Goal: Transaction & Acquisition: Purchase product/service

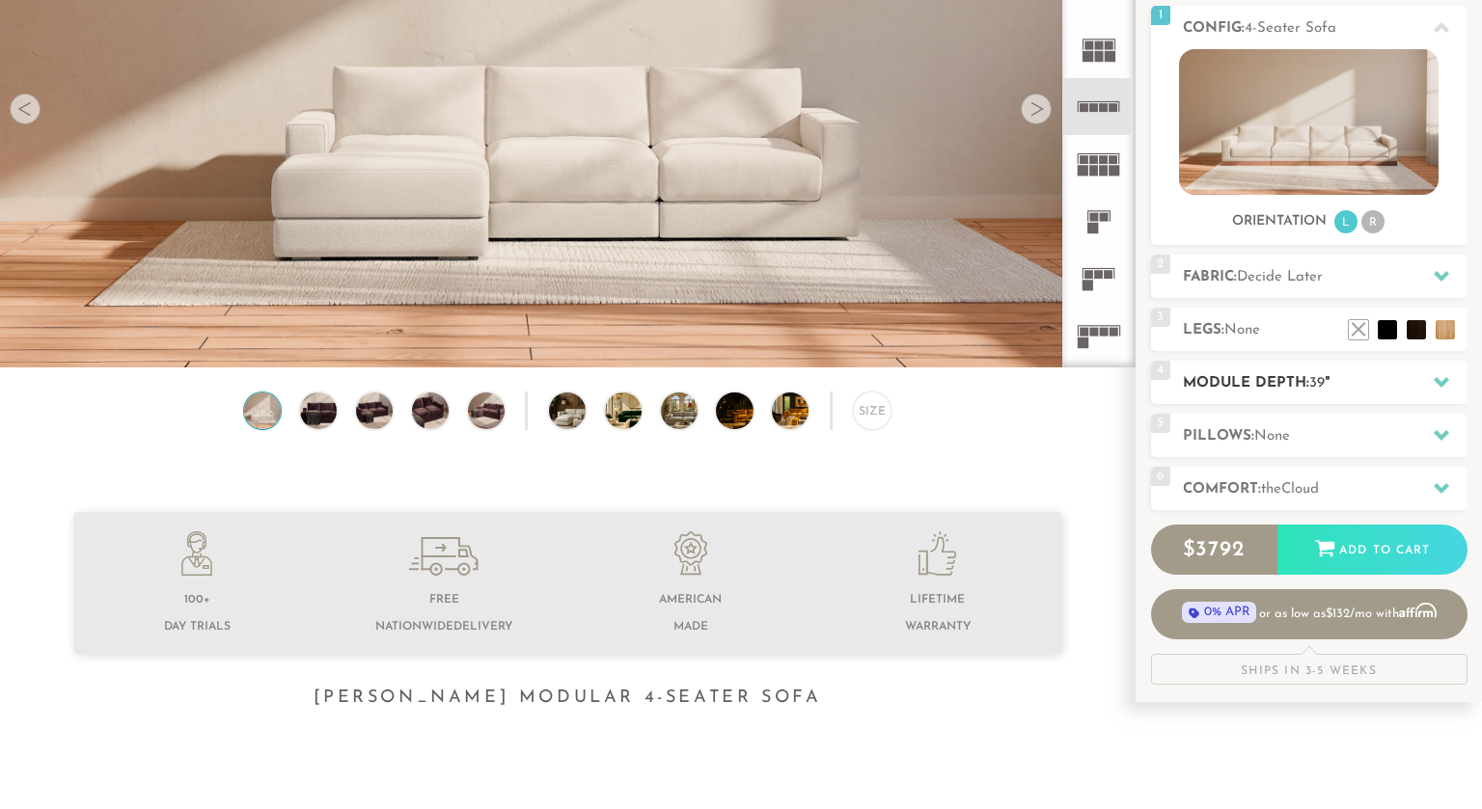
scroll to position [267, 0]
click at [1232, 370] on div "4 Module Depth: 39 "" at bounding box center [1309, 383] width 316 height 43
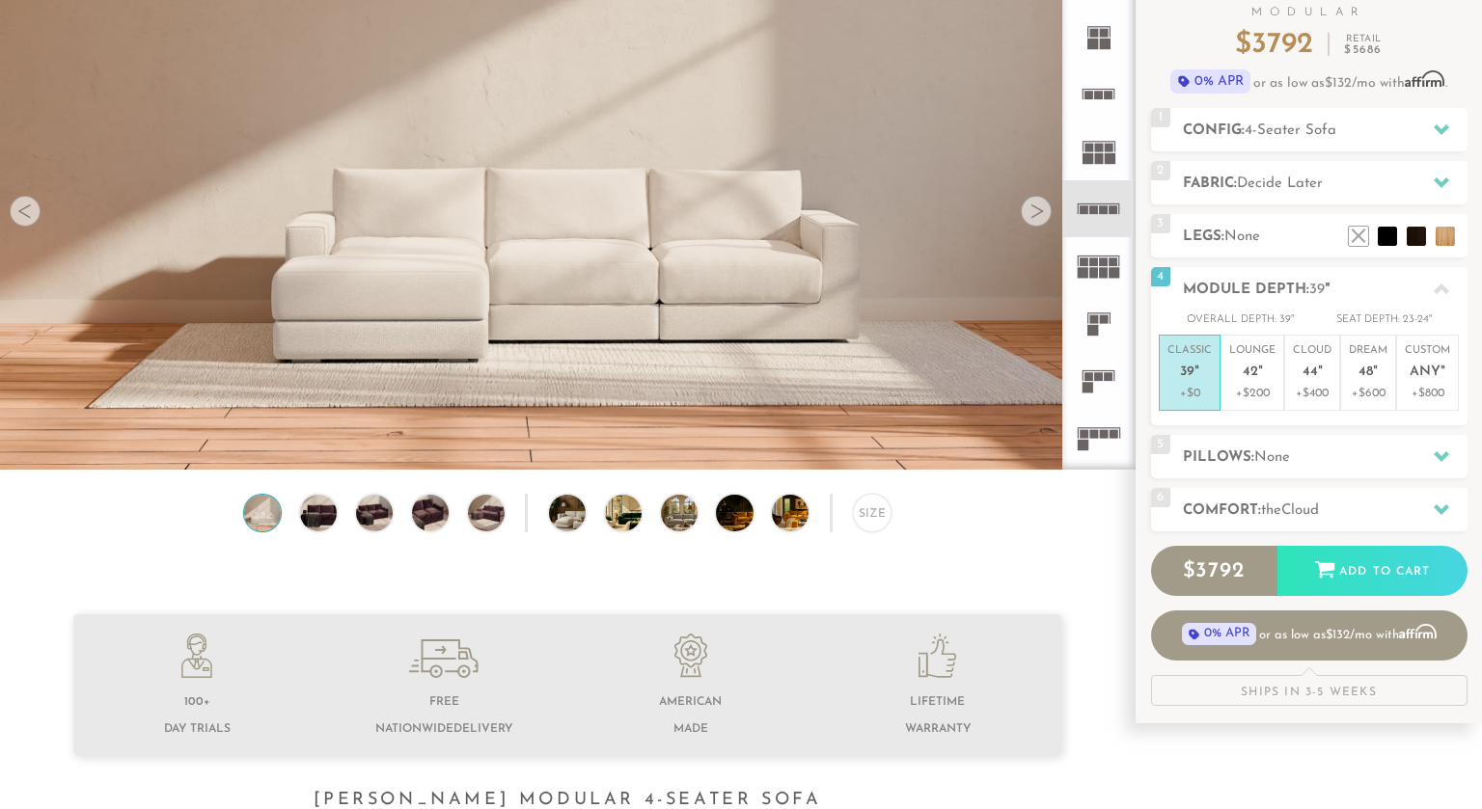
scroll to position [0, 0]
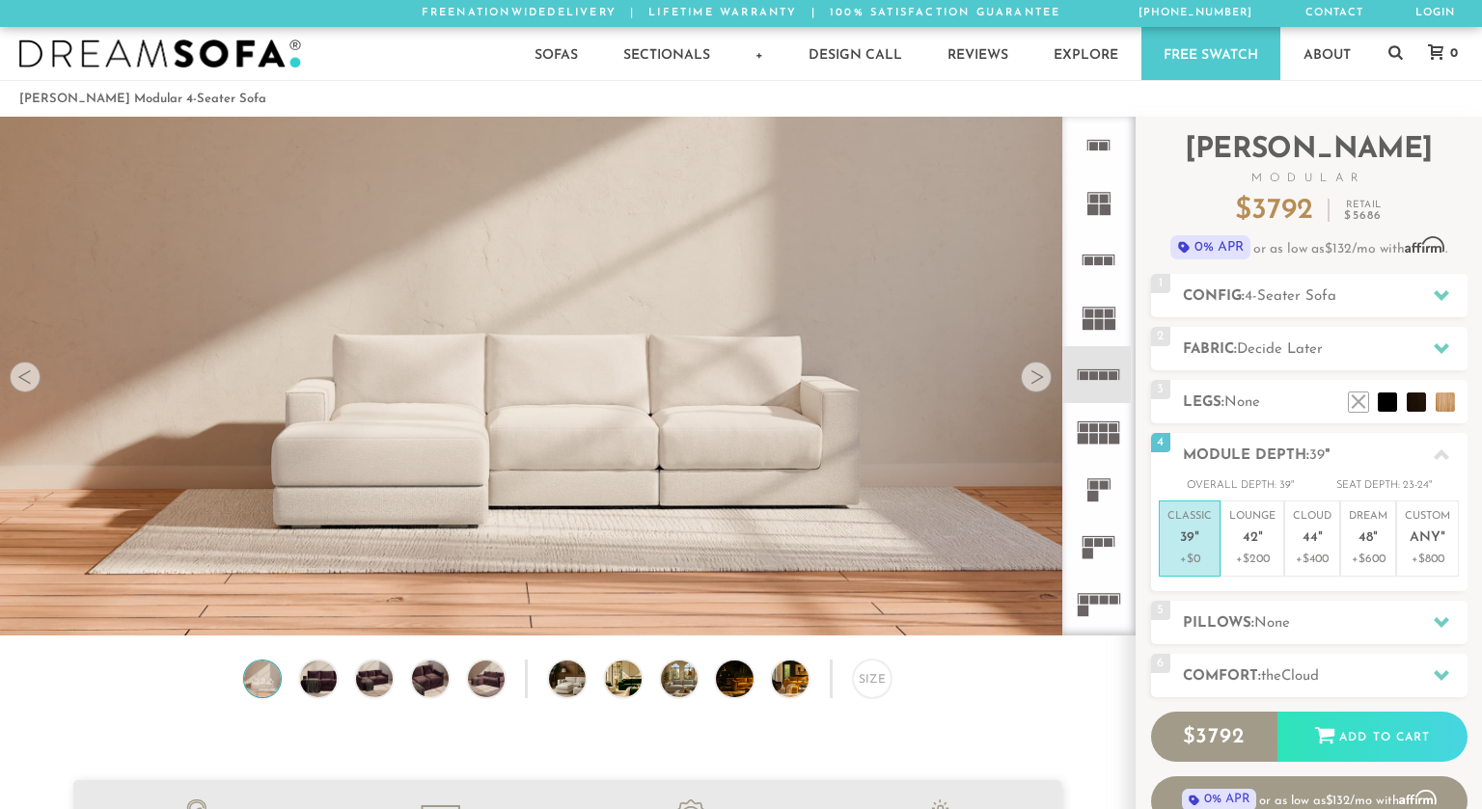
click at [1037, 378] on div at bounding box center [1036, 377] width 31 height 31
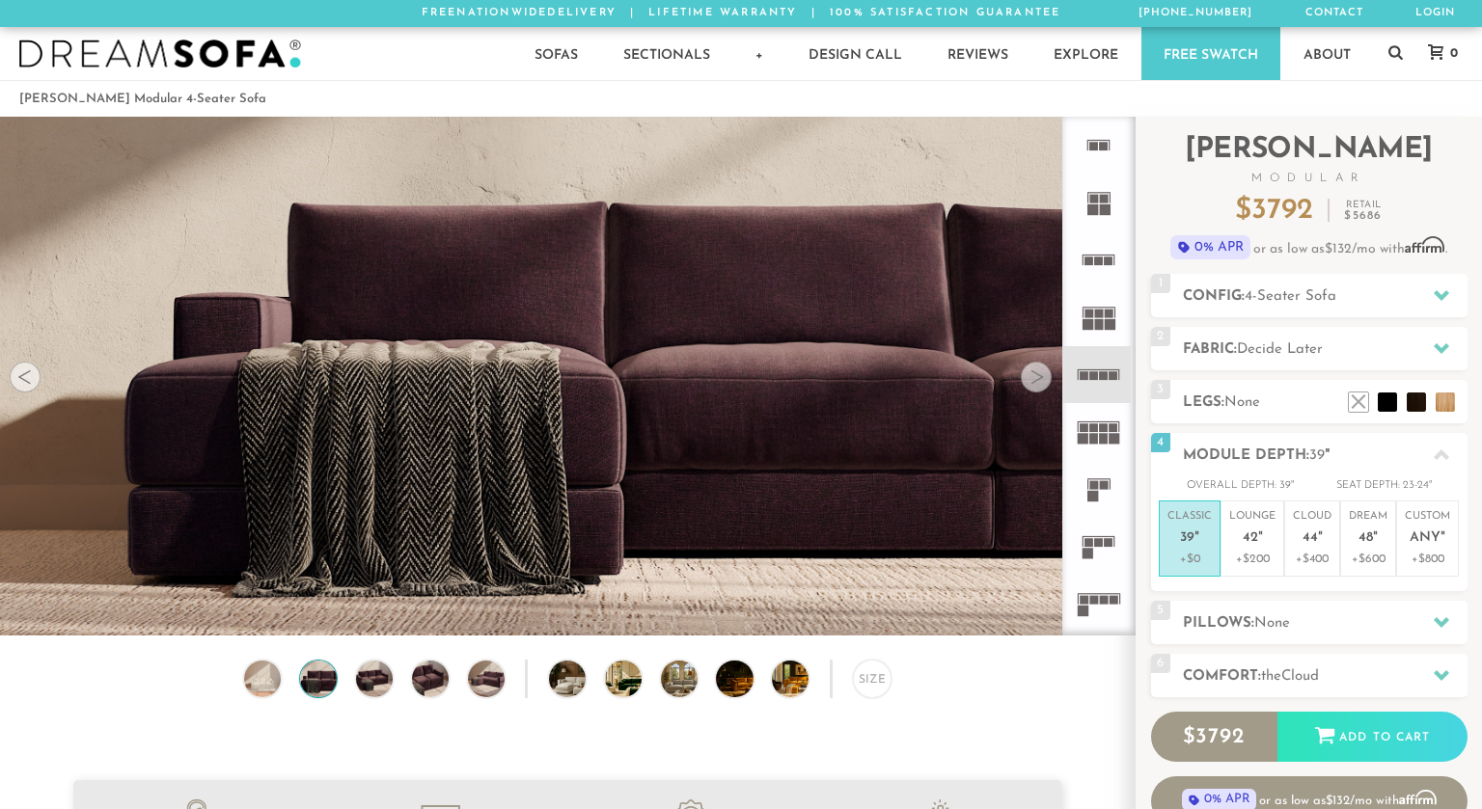
click at [1037, 378] on div at bounding box center [1036, 377] width 31 height 31
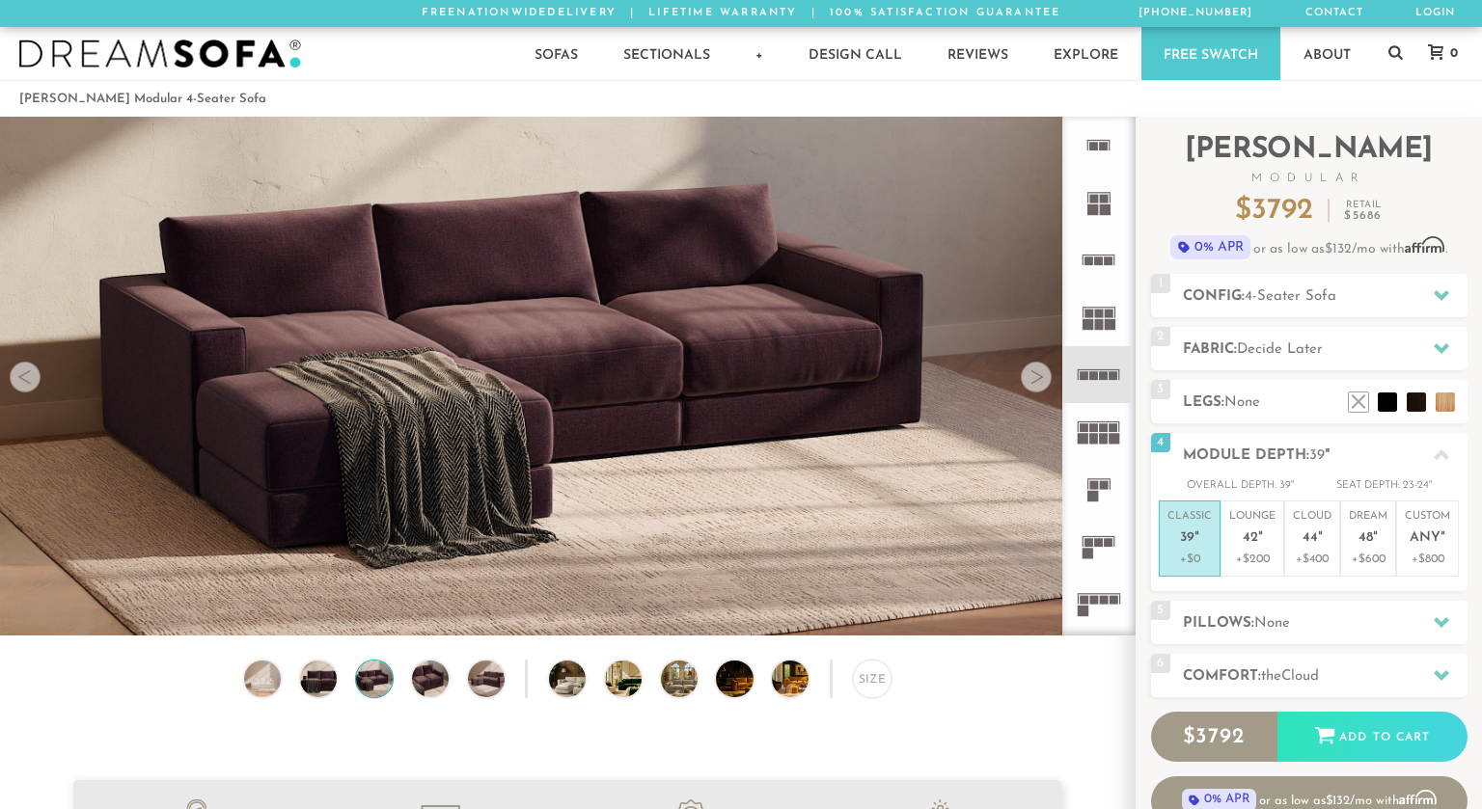
click at [1037, 378] on div at bounding box center [1036, 377] width 31 height 31
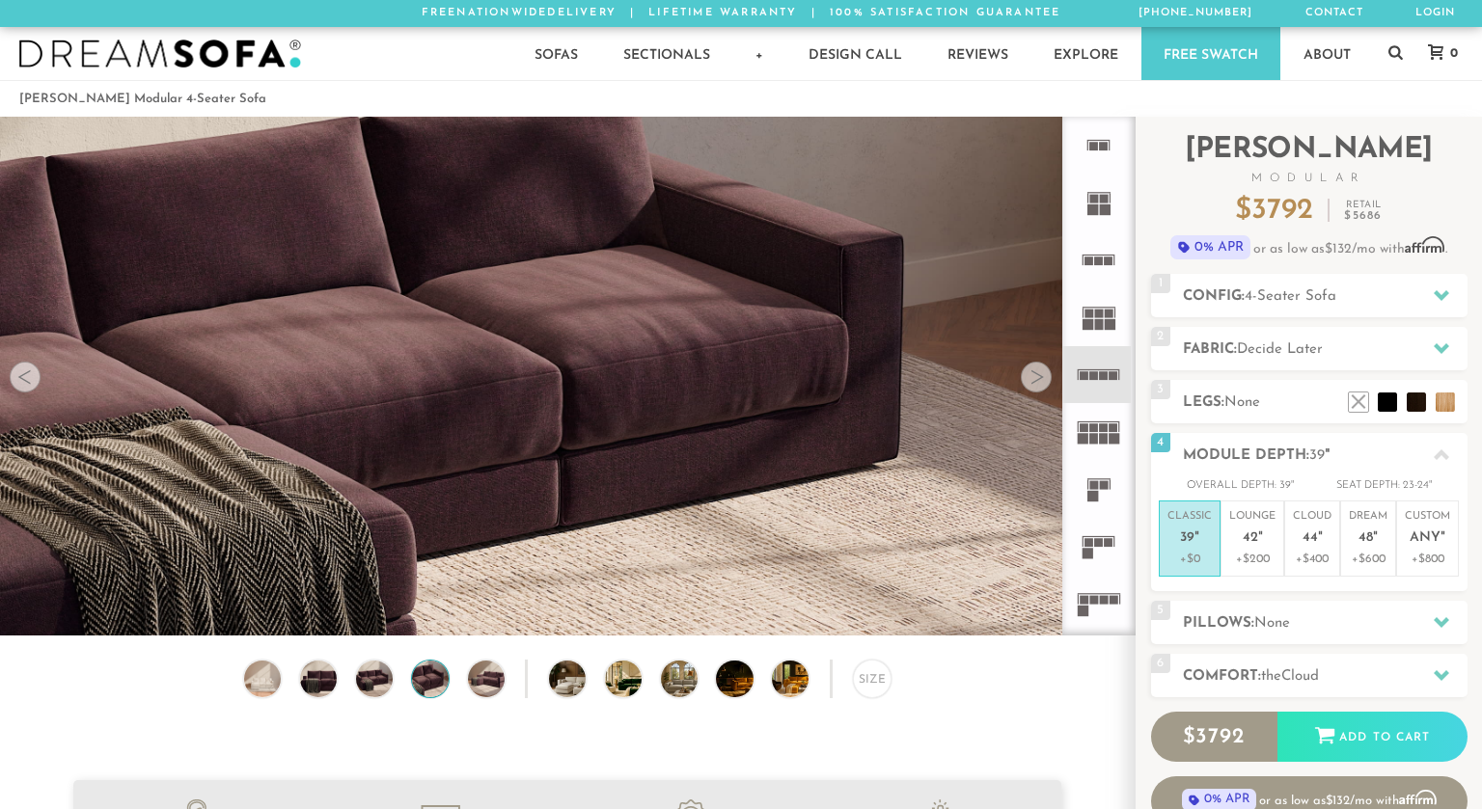
click at [1037, 378] on div at bounding box center [1036, 377] width 31 height 31
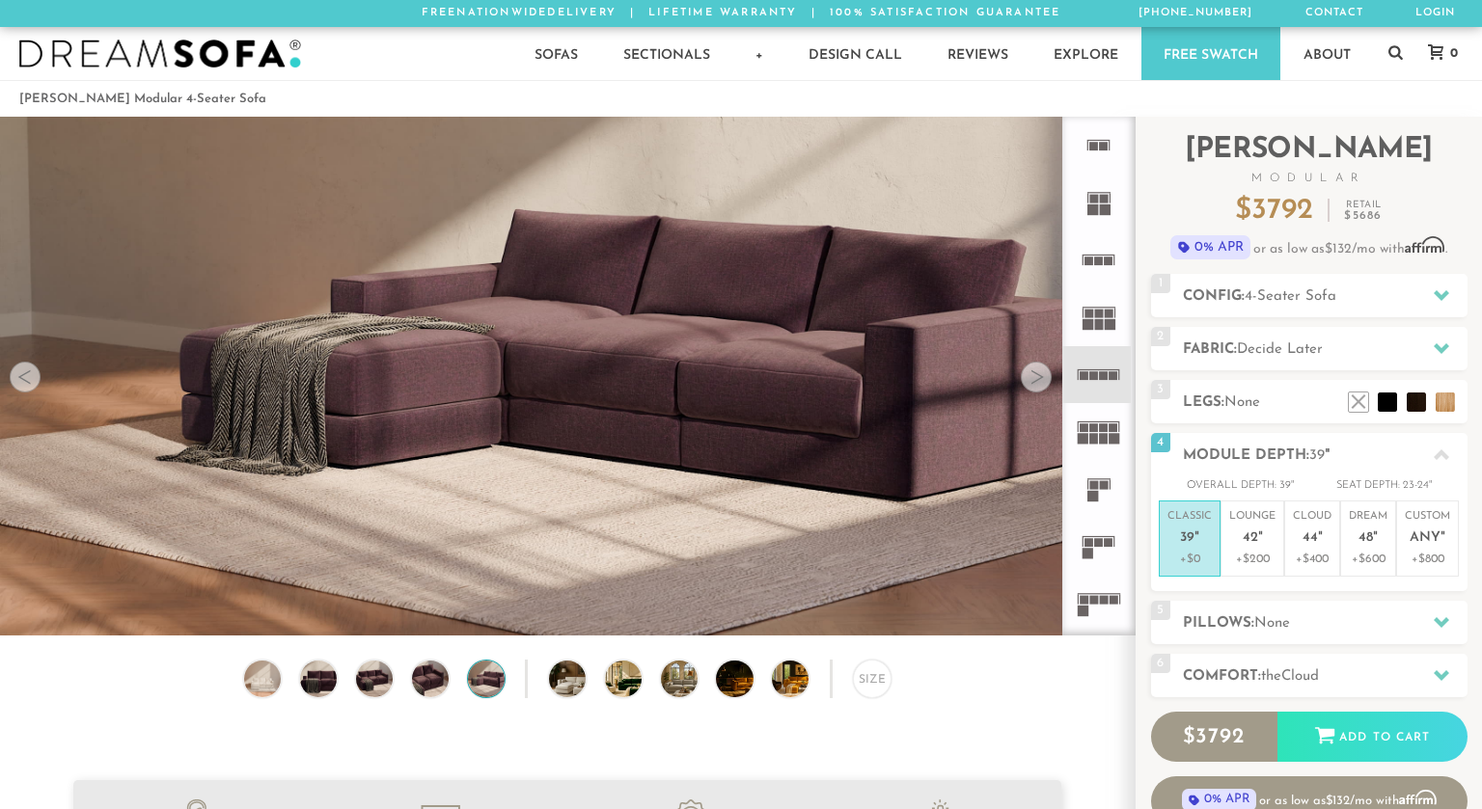
click at [1037, 378] on div at bounding box center [1036, 377] width 31 height 31
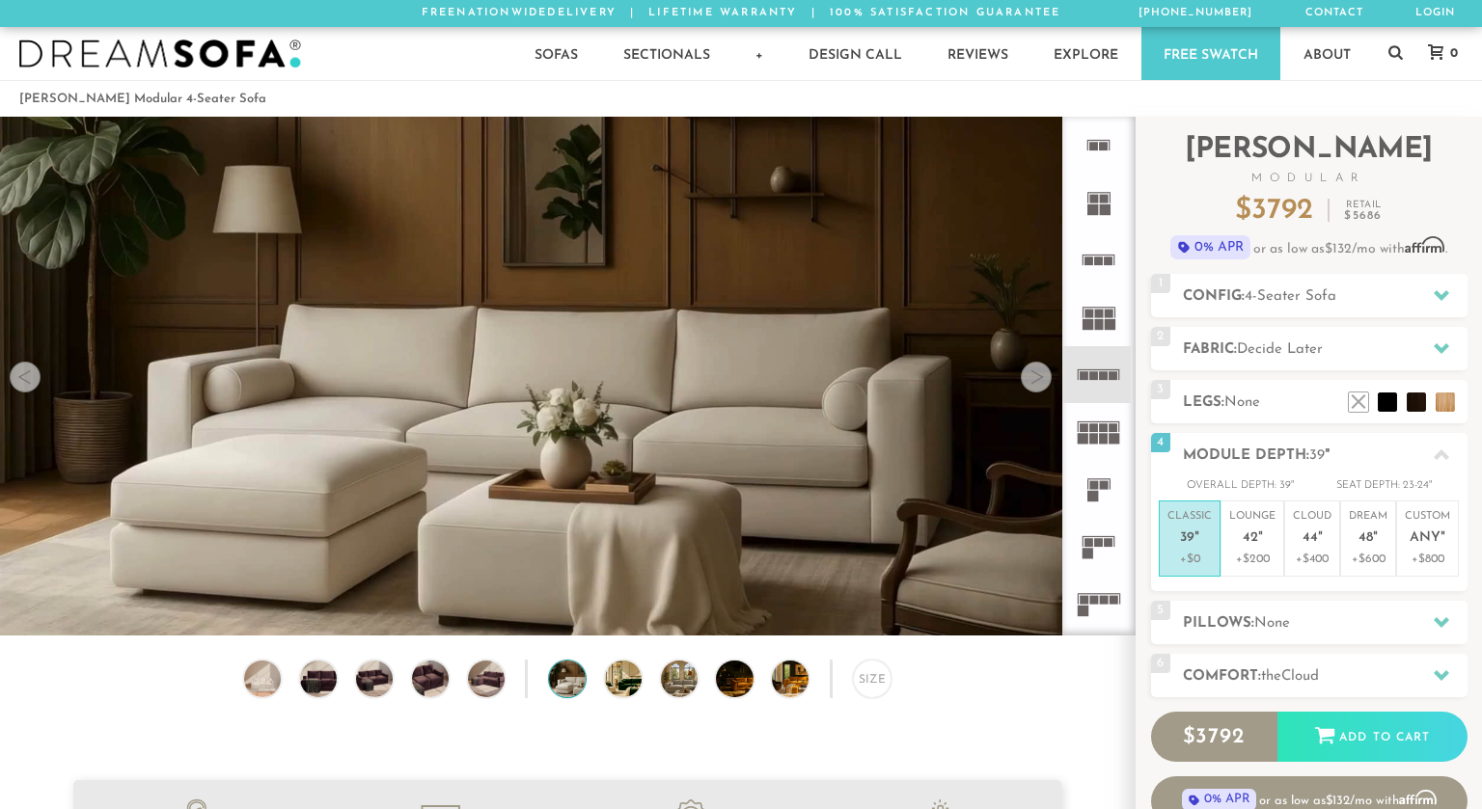
click at [1037, 378] on div at bounding box center [1036, 377] width 31 height 31
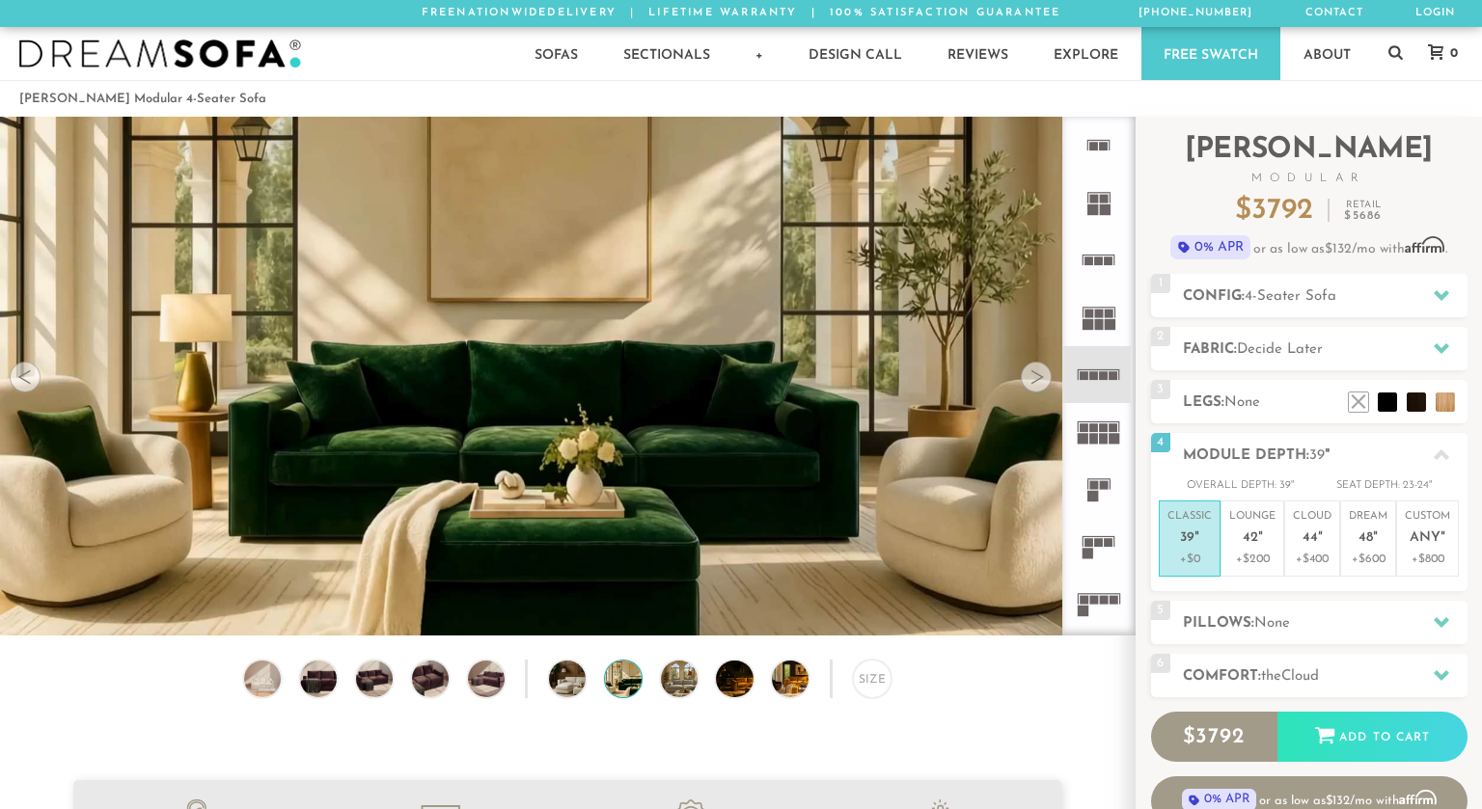
click at [1037, 378] on div at bounding box center [1036, 377] width 31 height 31
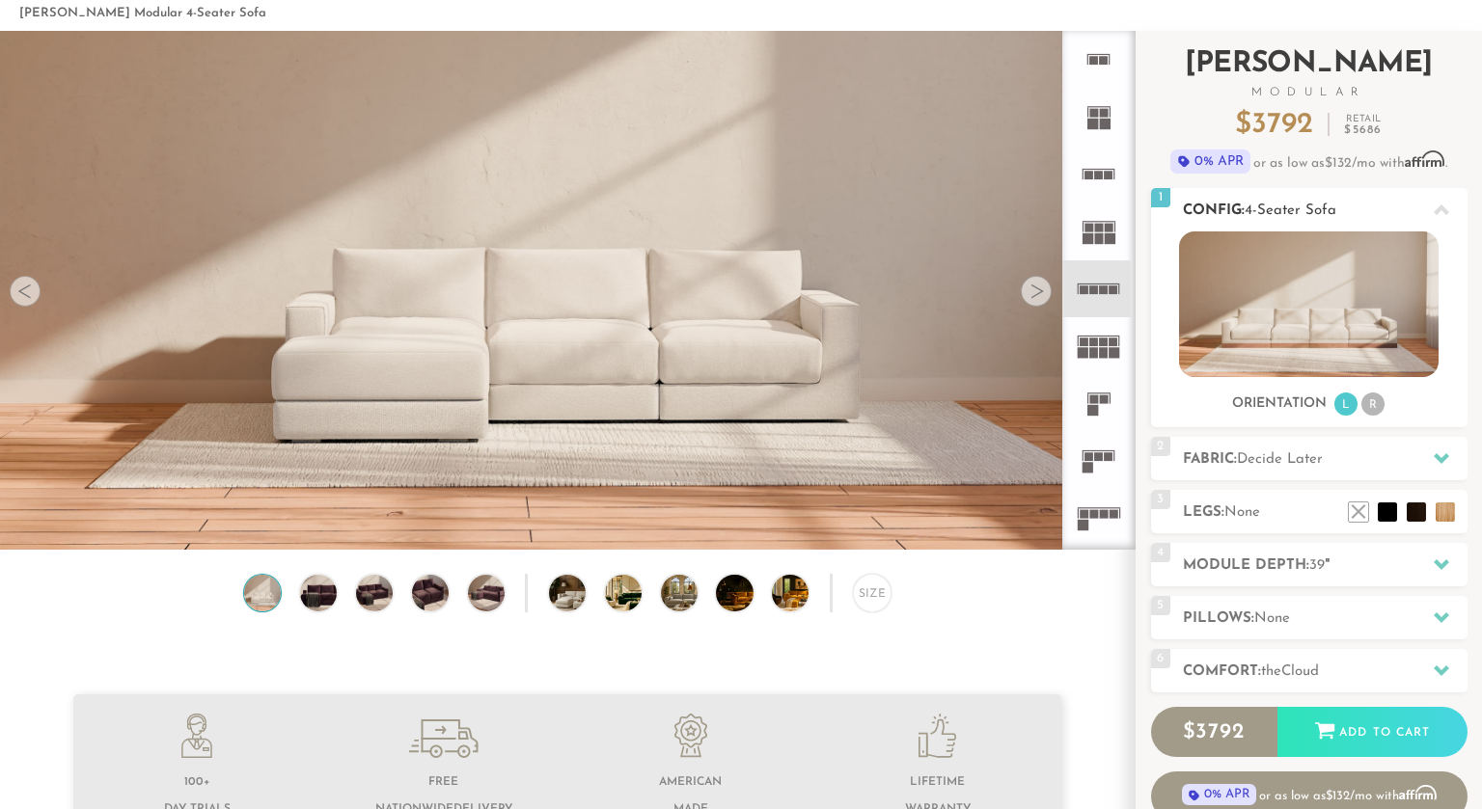
scroll to position [71, 0]
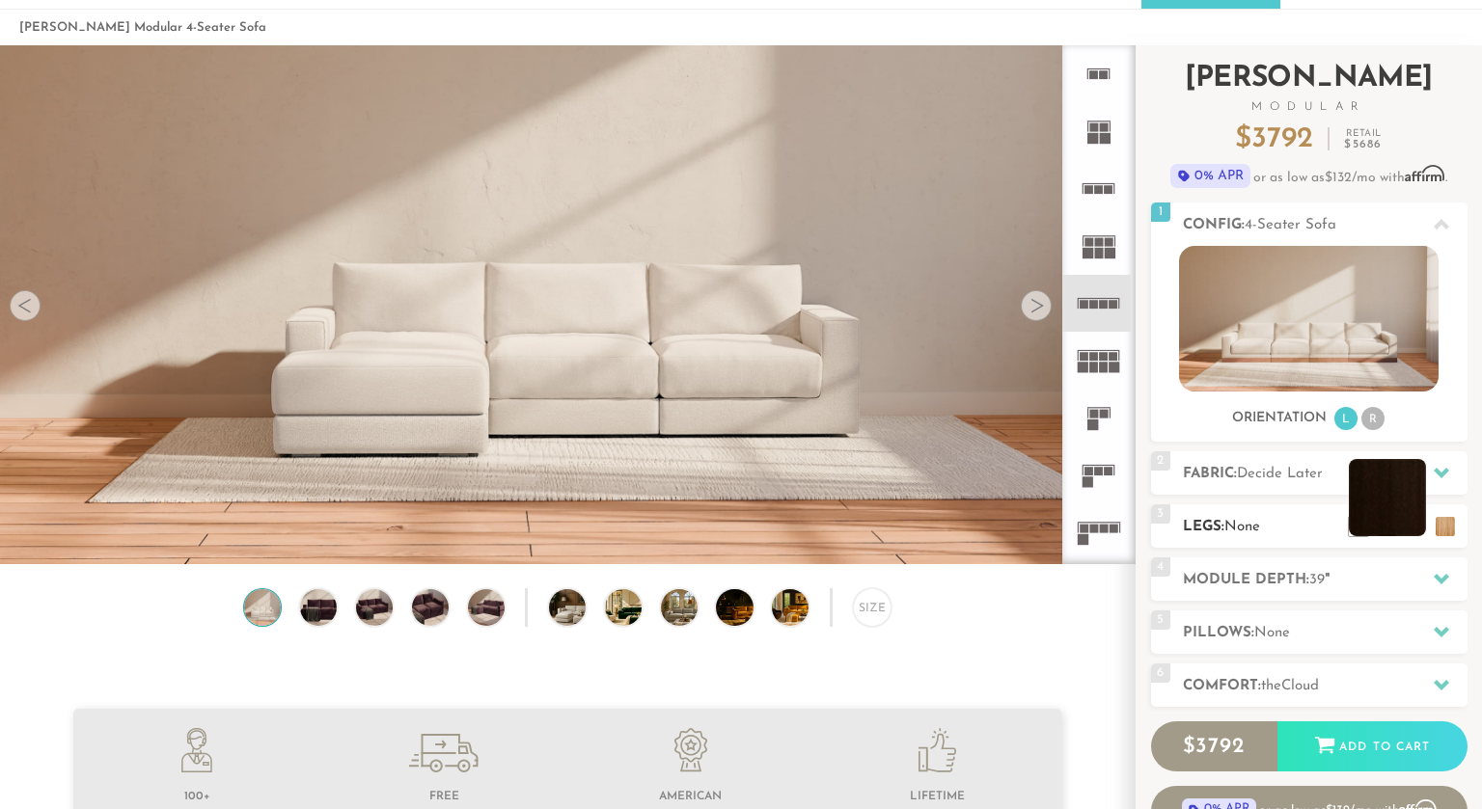
click at [1416, 525] on li at bounding box center [1387, 497] width 77 height 77
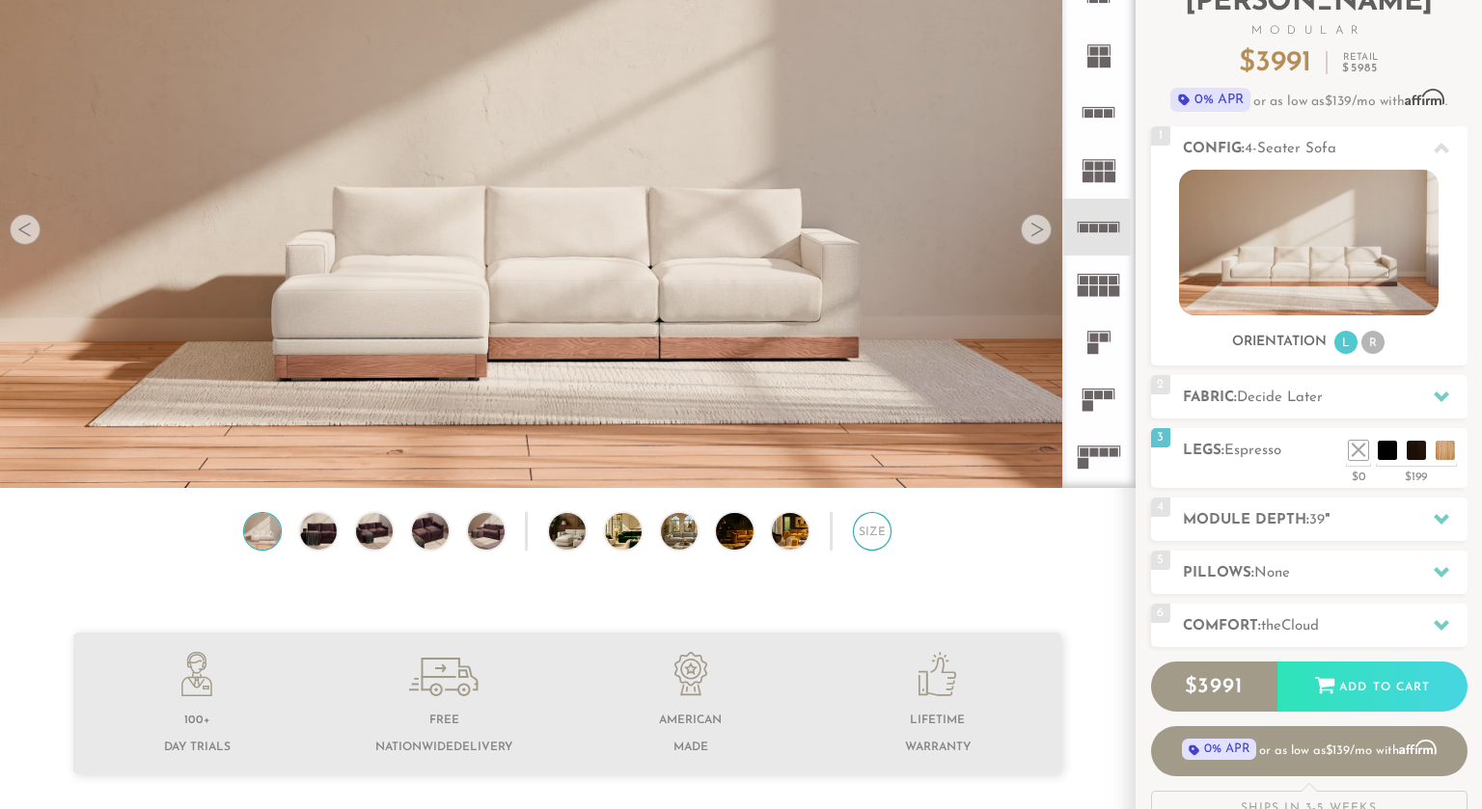
scroll to position [147, 0]
click at [873, 535] on div "Size" at bounding box center [872, 532] width 39 height 39
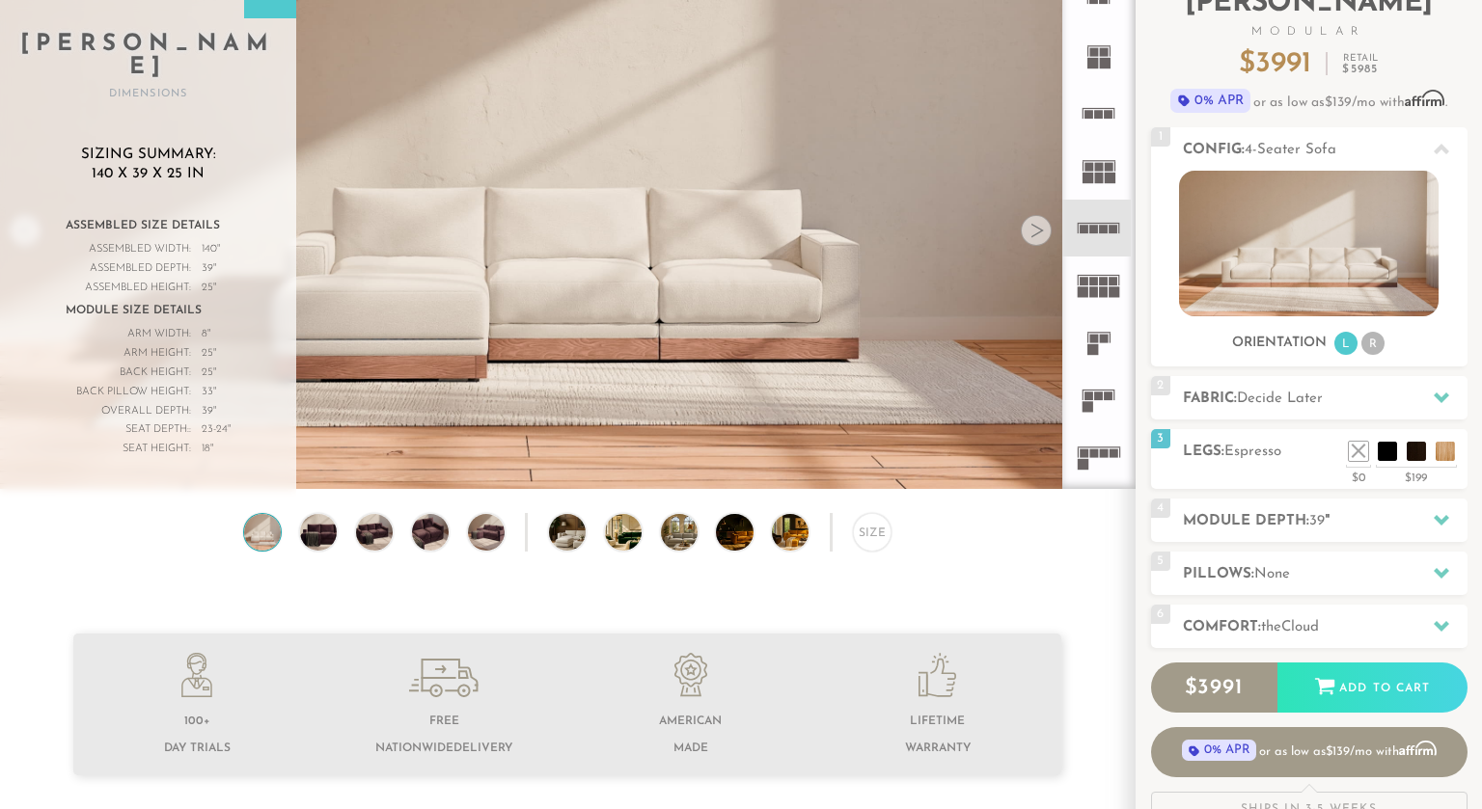
click at [1095, 450] on rect at bounding box center [1093, 454] width 9 height 9
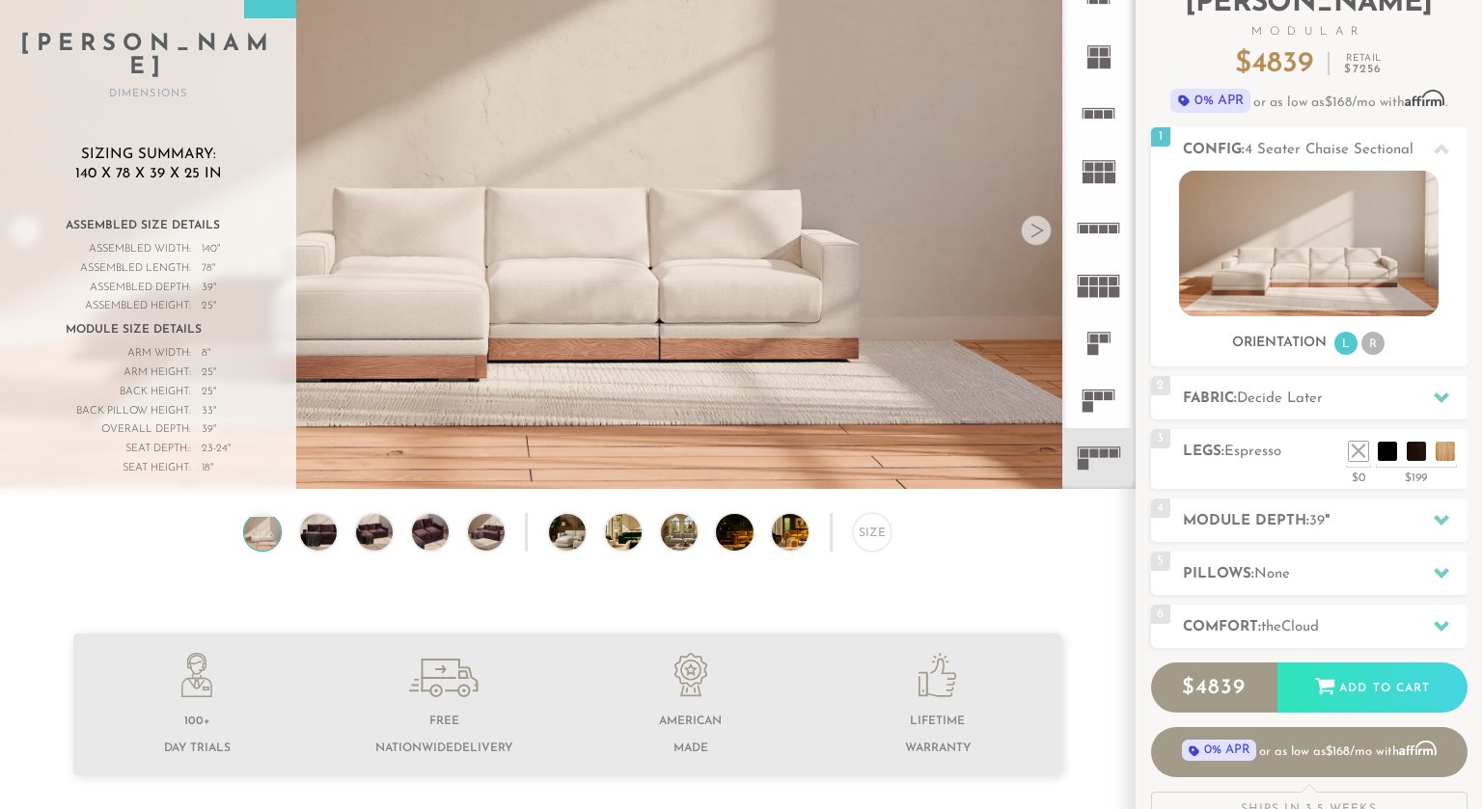
click at [1088, 398] on rect at bounding box center [1088, 396] width 9 height 9
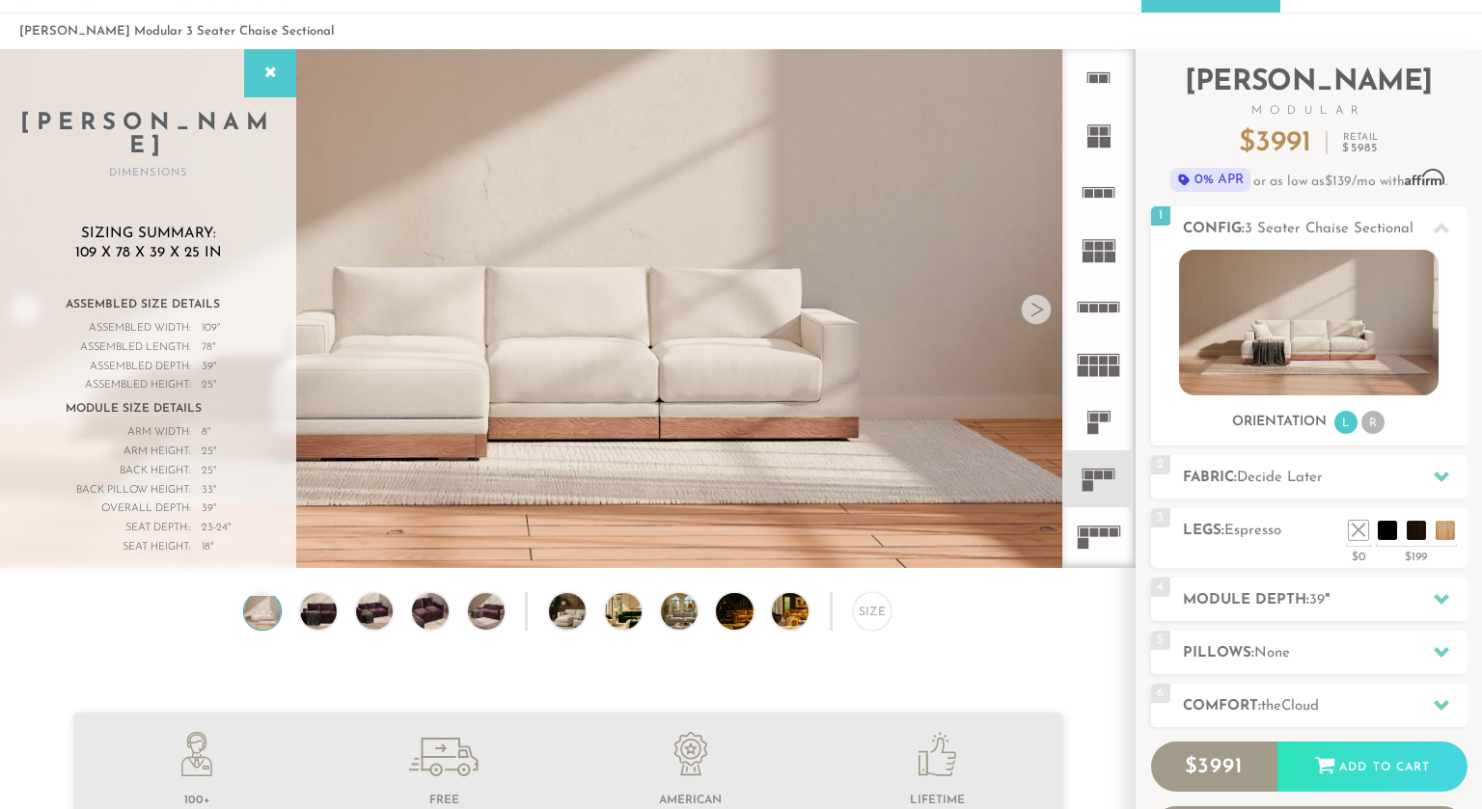
scroll to position [50, 0]
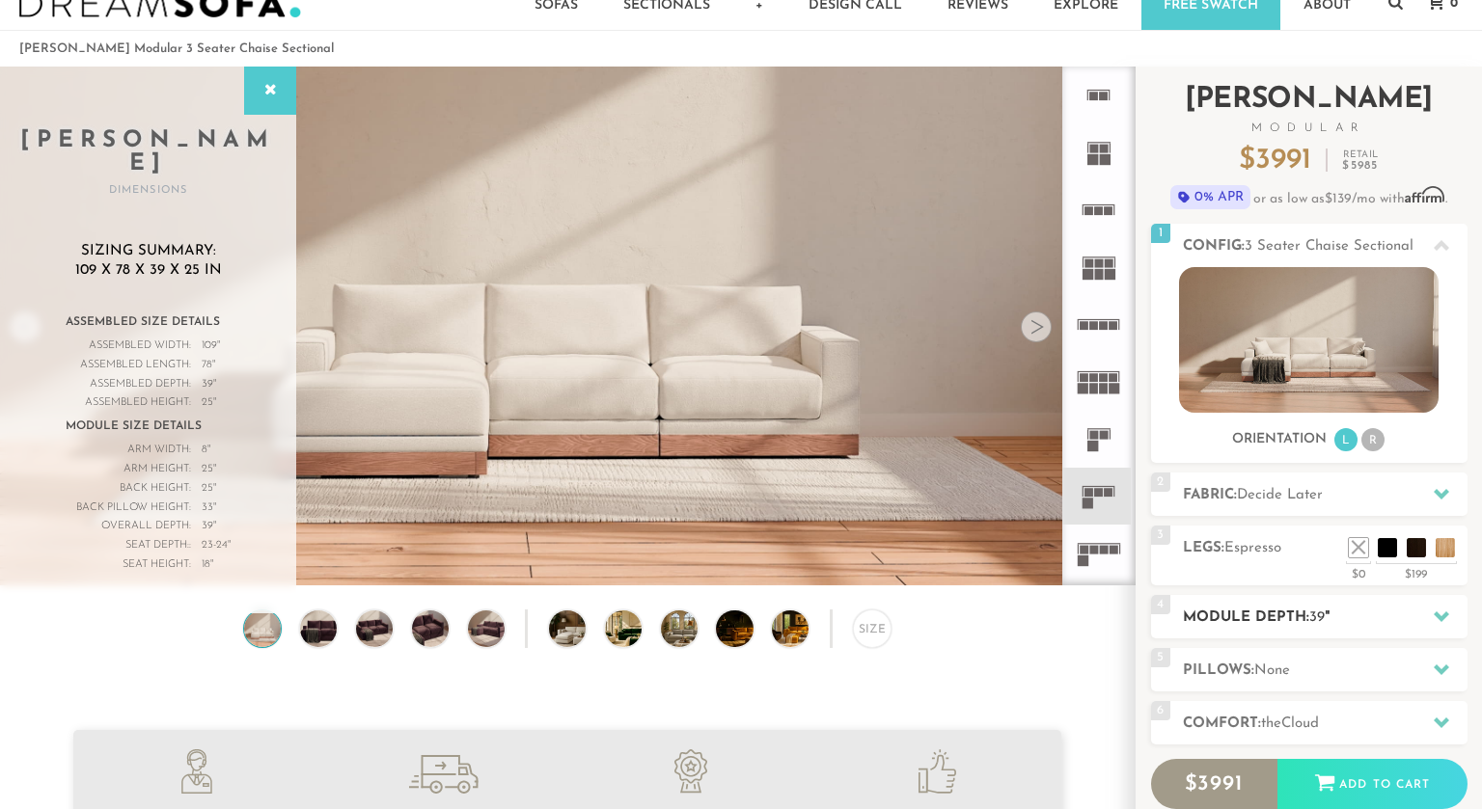
click at [1253, 623] on h2 "Module Depth: 39 "" at bounding box center [1325, 618] width 285 height 22
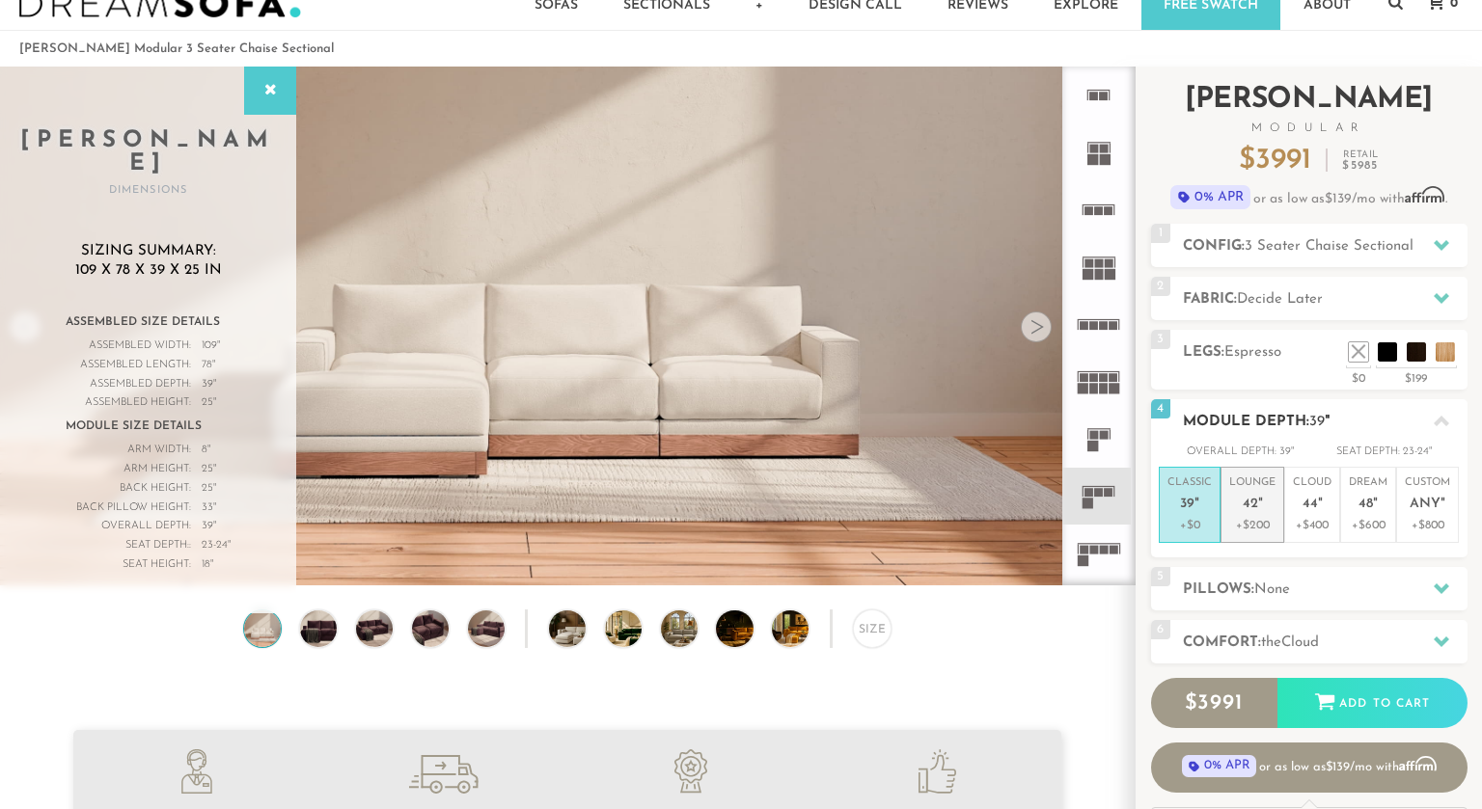
click at [1257, 523] on p "+$200" at bounding box center [1252, 525] width 46 height 17
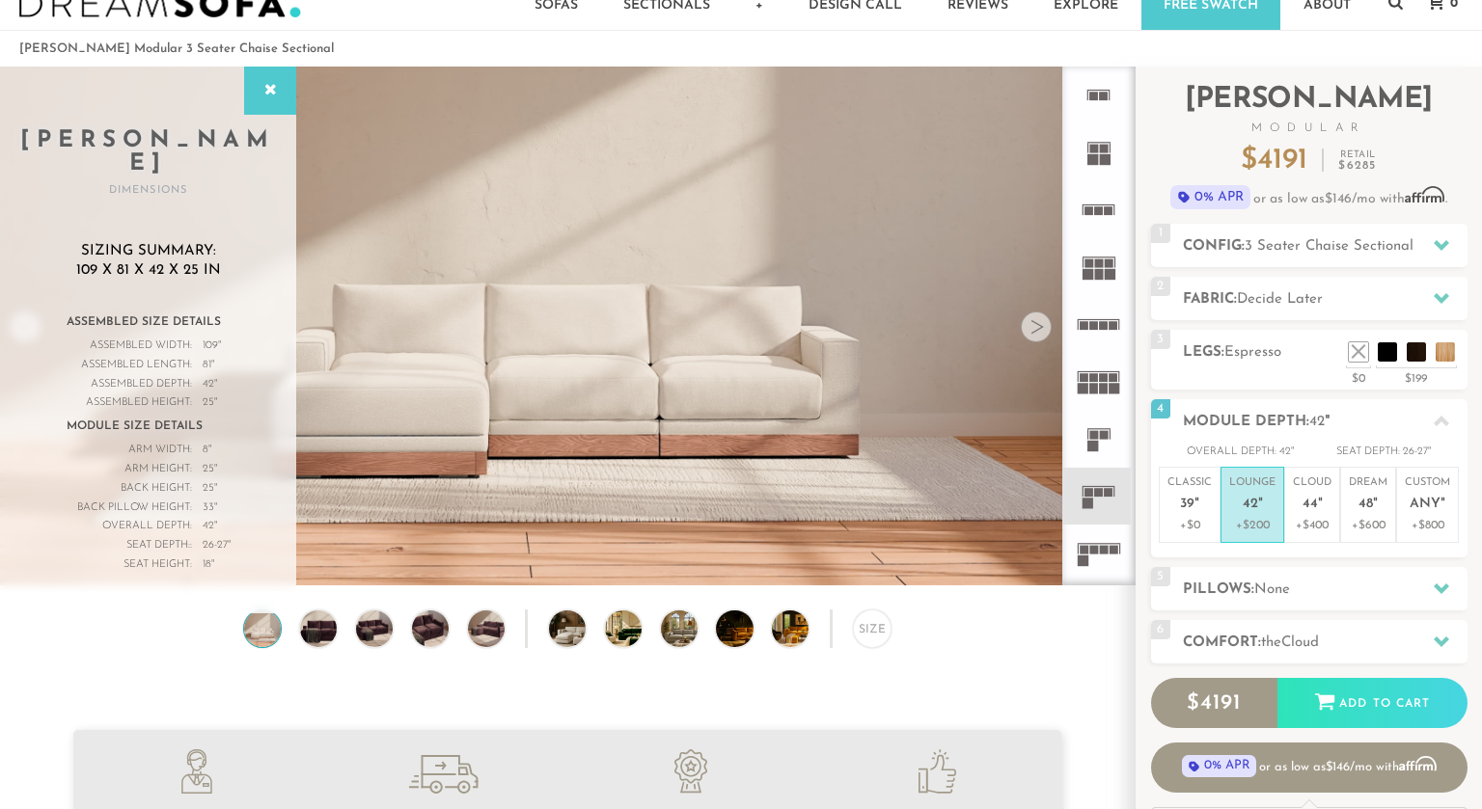
click at [1081, 649] on div "Size" at bounding box center [567, 634] width 1135 height 48
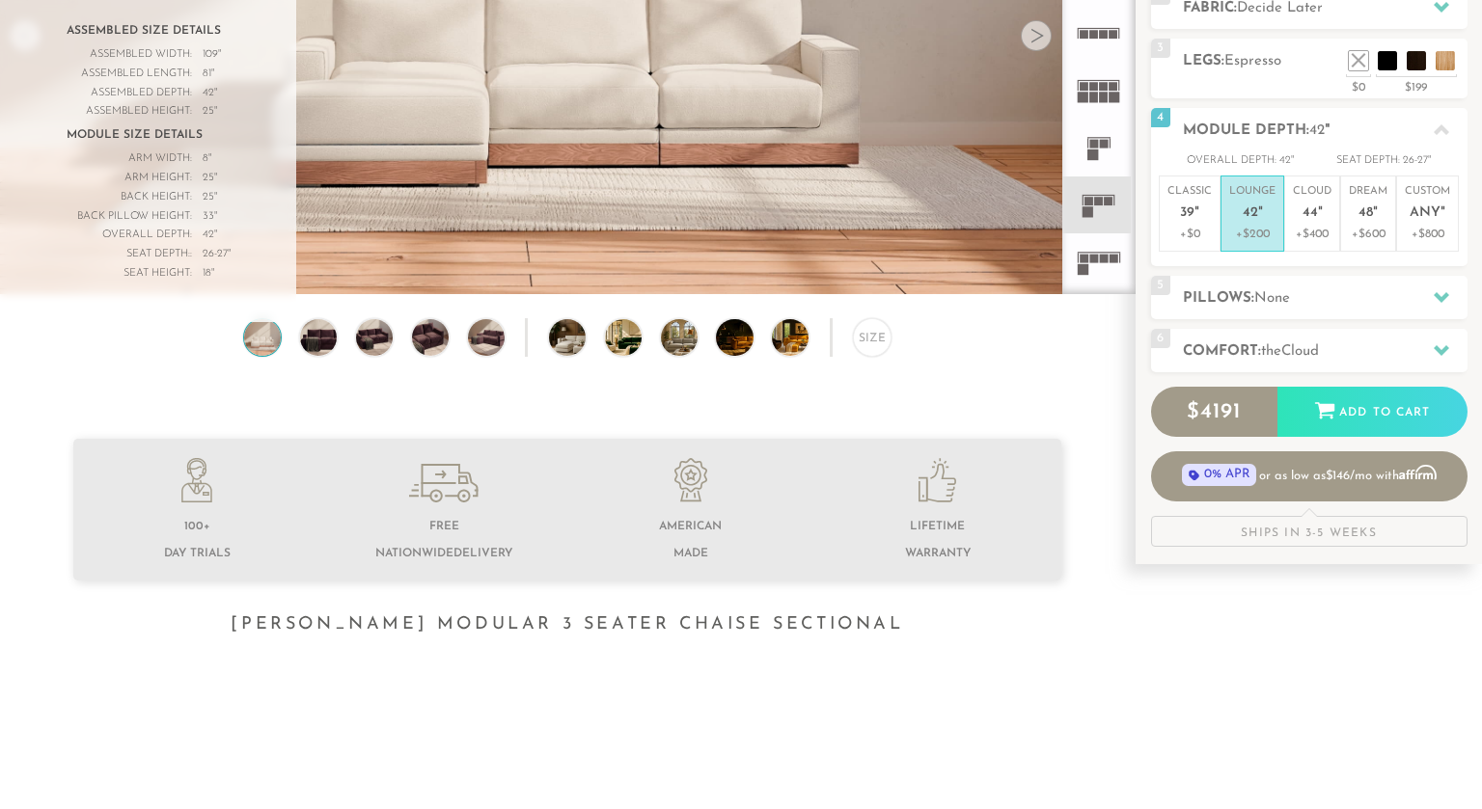
scroll to position [0, 0]
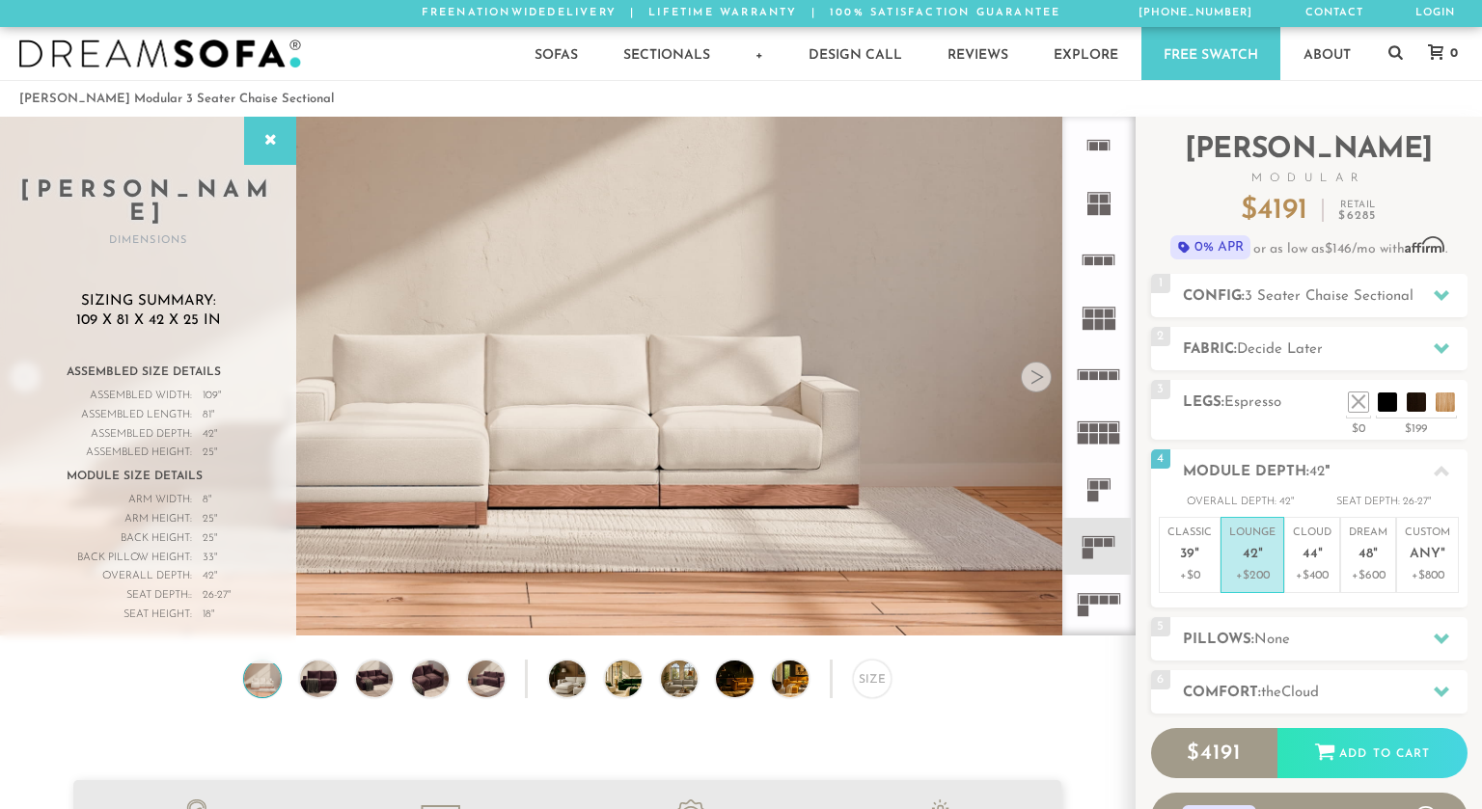
click at [1041, 374] on div at bounding box center [1036, 377] width 31 height 31
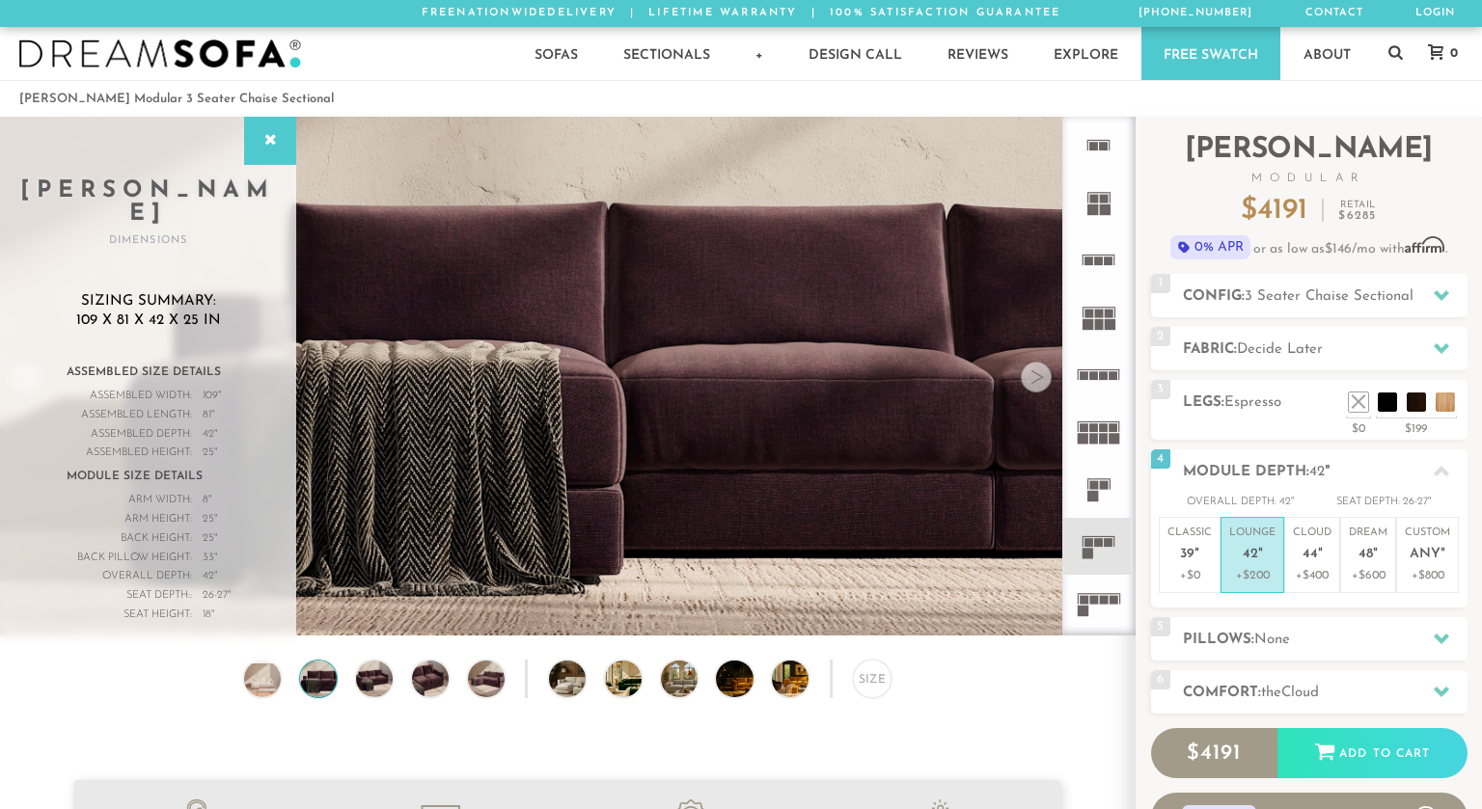
click at [1041, 374] on div at bounding box center [1036, 377] width 31 height 31
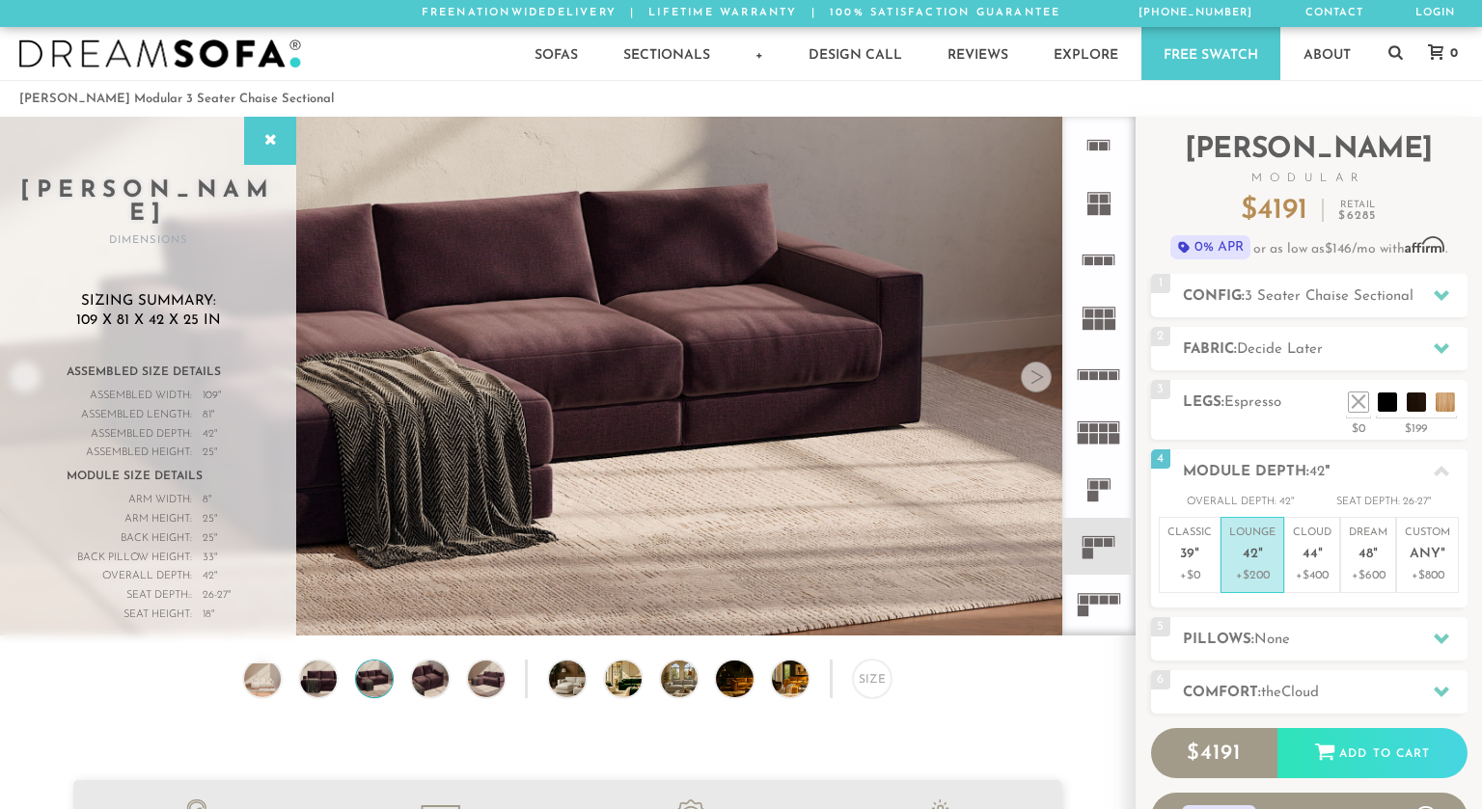
click at [1041, 374] on div at bounding box center [1036, 377] width 31 height 31
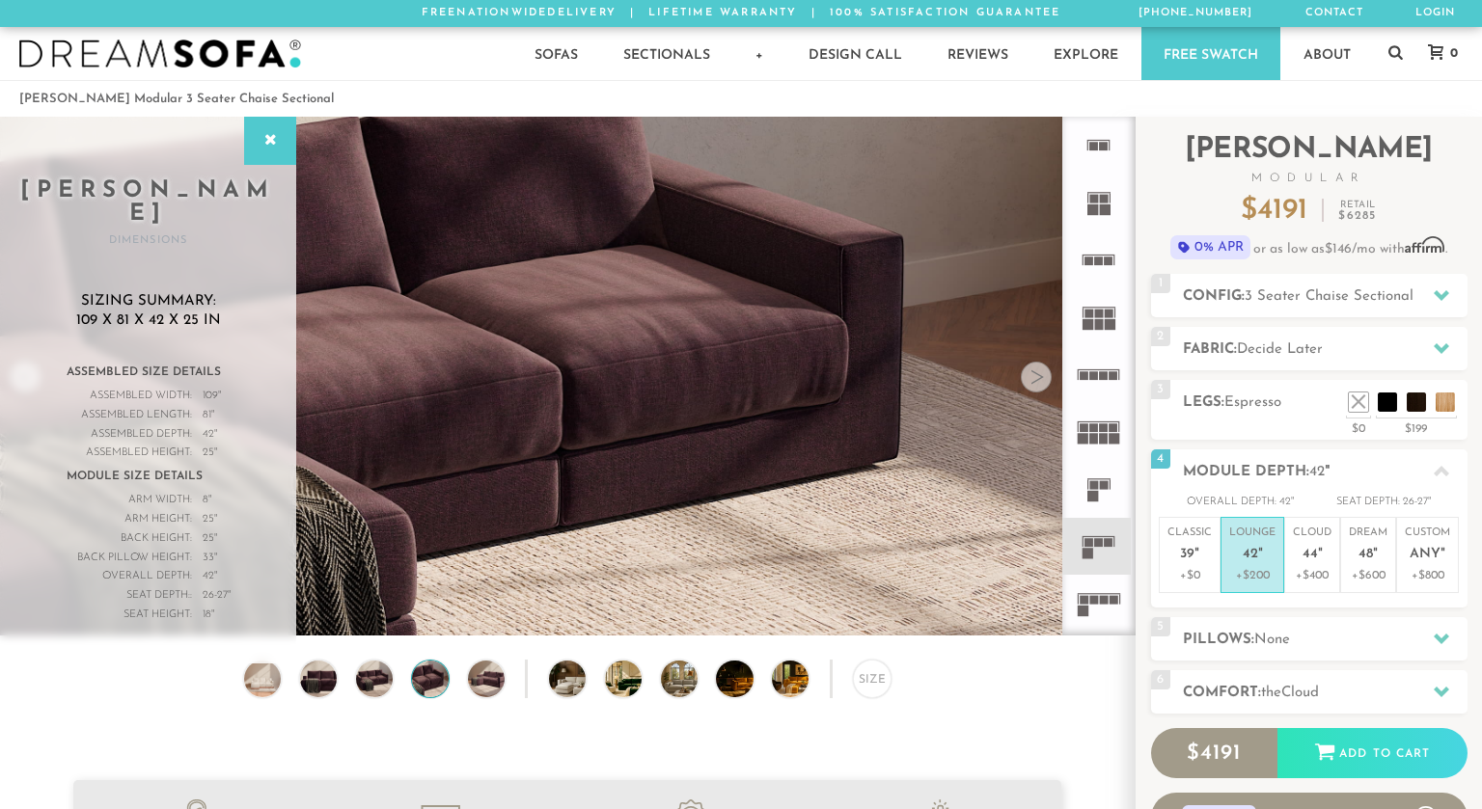
click at [1041, 374] on div at bounding box center [1036, 377] width 31 height 31
